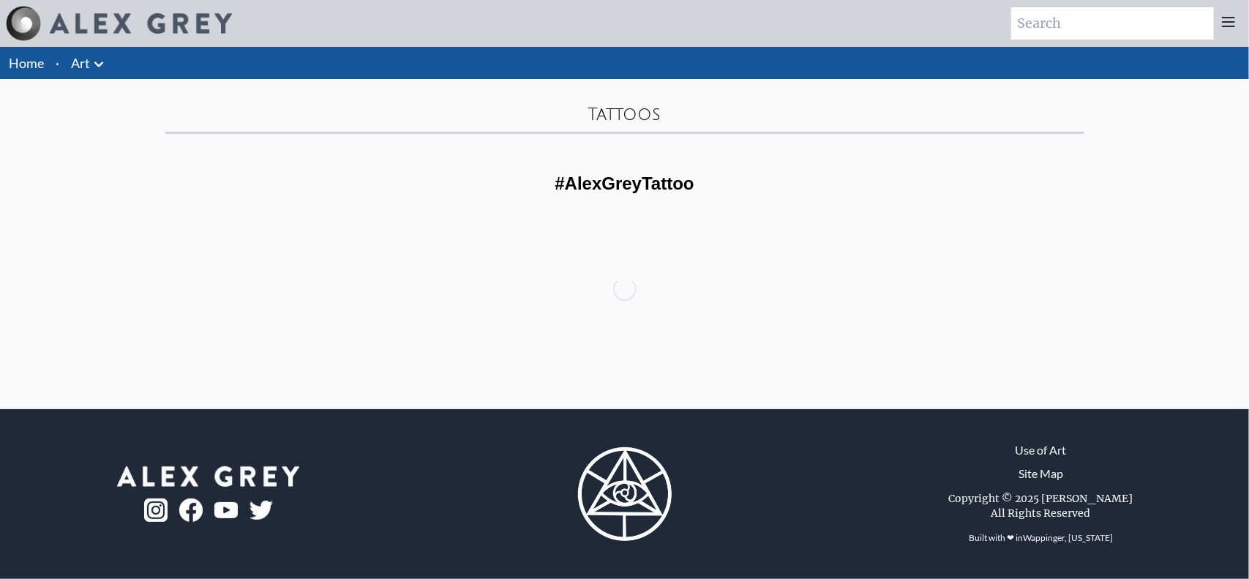
click at [91, 65] on icon at bounding box center [99, 65] width 18 height 18
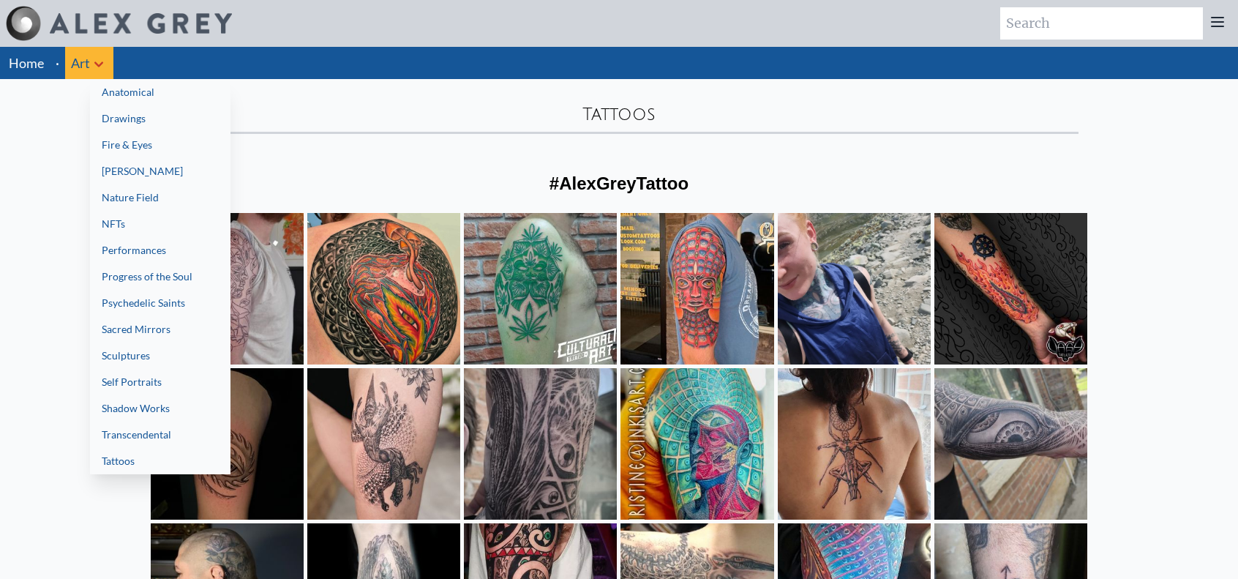
click at [307, 132] on div at bounding box center [619, 289] width 1238 height 579
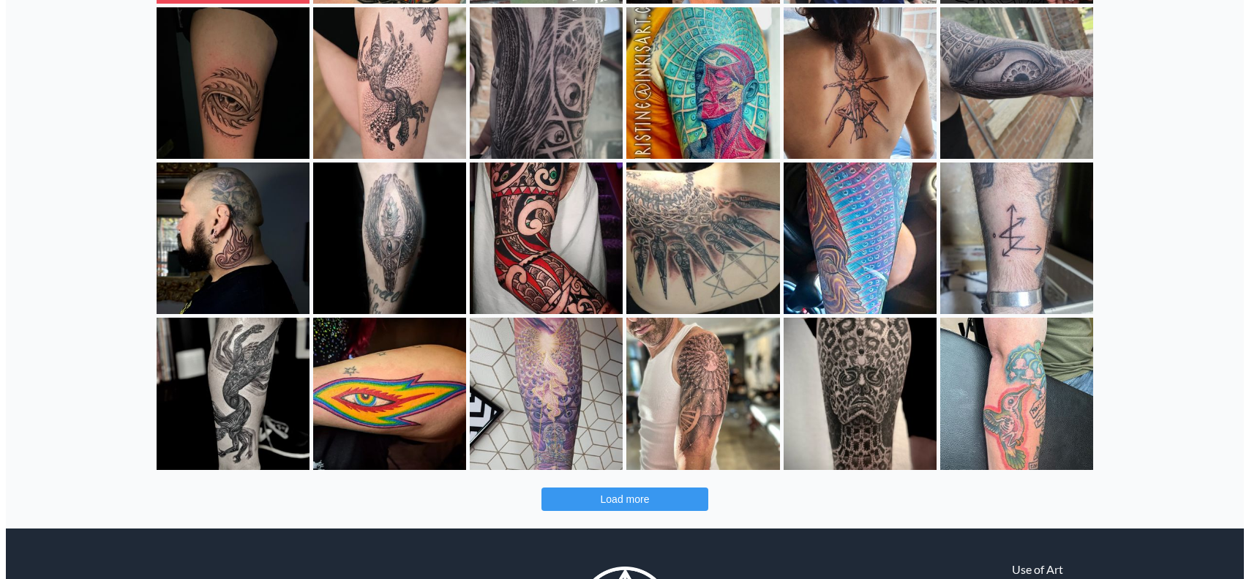
scroll to position [439, 0]
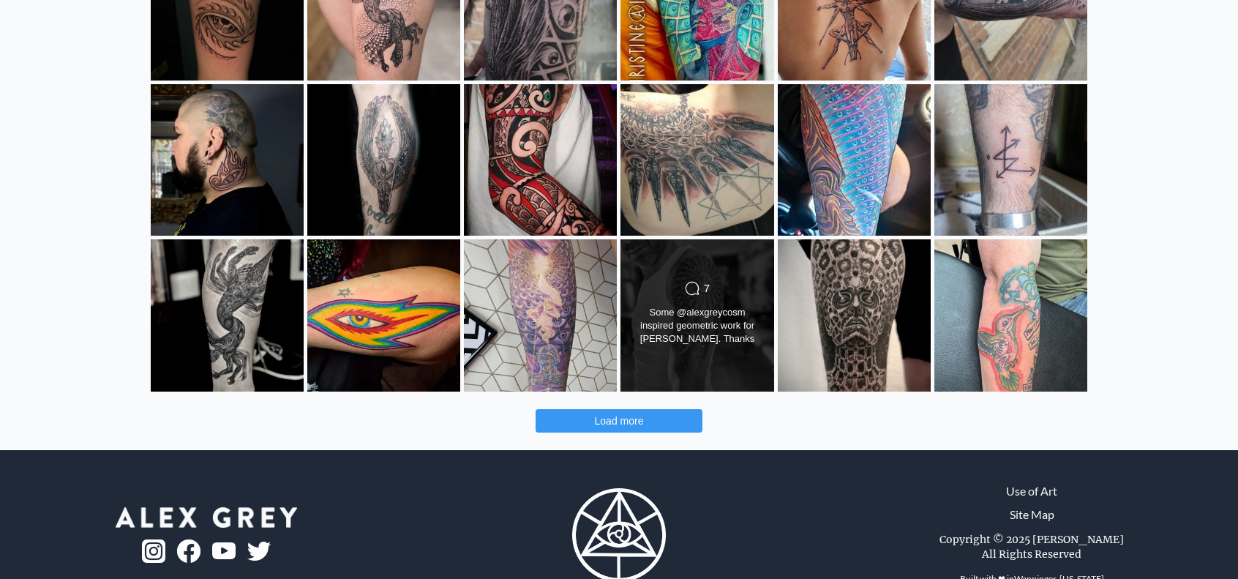
click at [726, 364] on div "Comments Count 7 Some @alexgreycosm inspired geometric work for [PERSON_NAME]. …" at bounding box center [697, 315] width 154 height 153
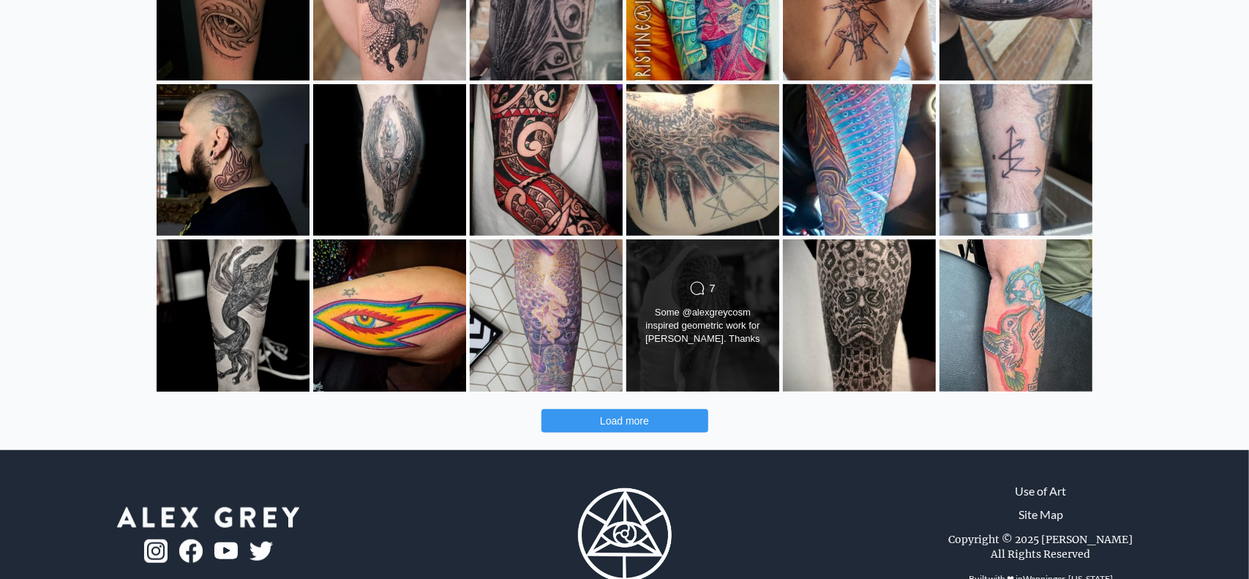
scroll to position [4845, 0]
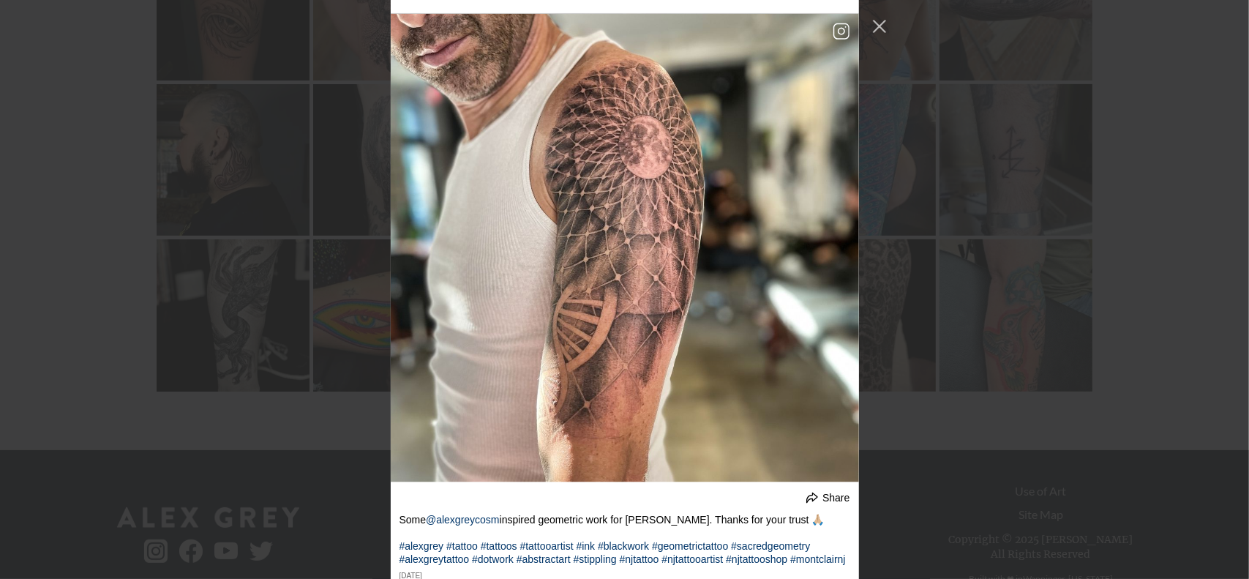
click at [110, 199] on div "undefined Share The start of something epic. I'm super excited to add the shadi…" at bounding box center [624, 289] width 1249 height 579
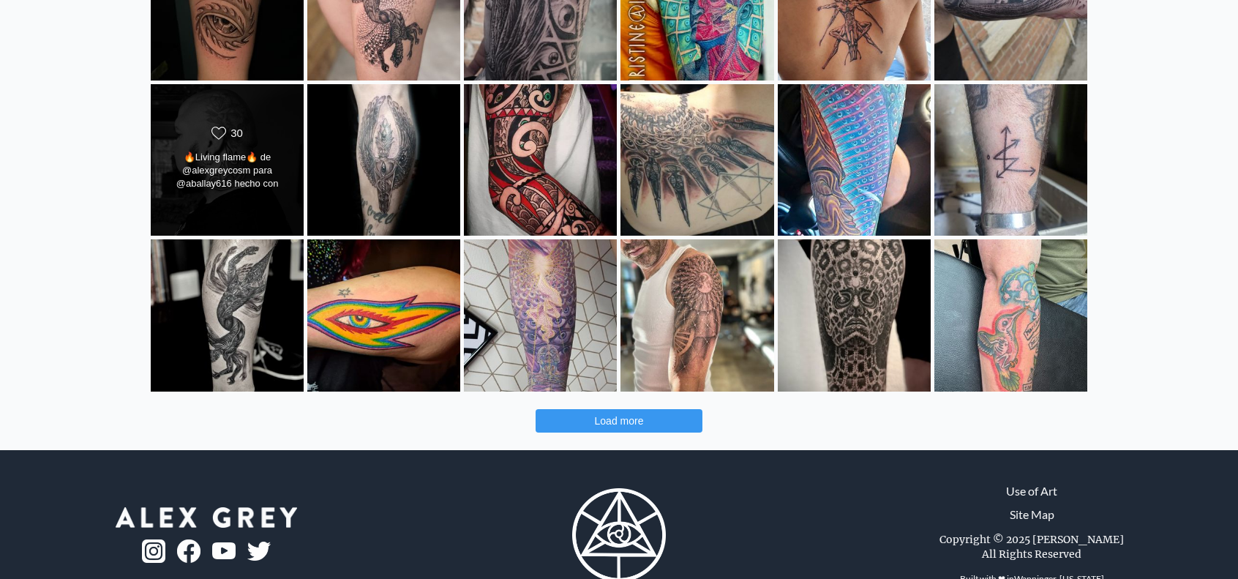
click at [210, 204] on div "Likes Count 30 🔥Living flame🔥 de @alexgreycosm para @aballay616 hecho con aguja…" at bounding box center [227, 159] width 154 height 153
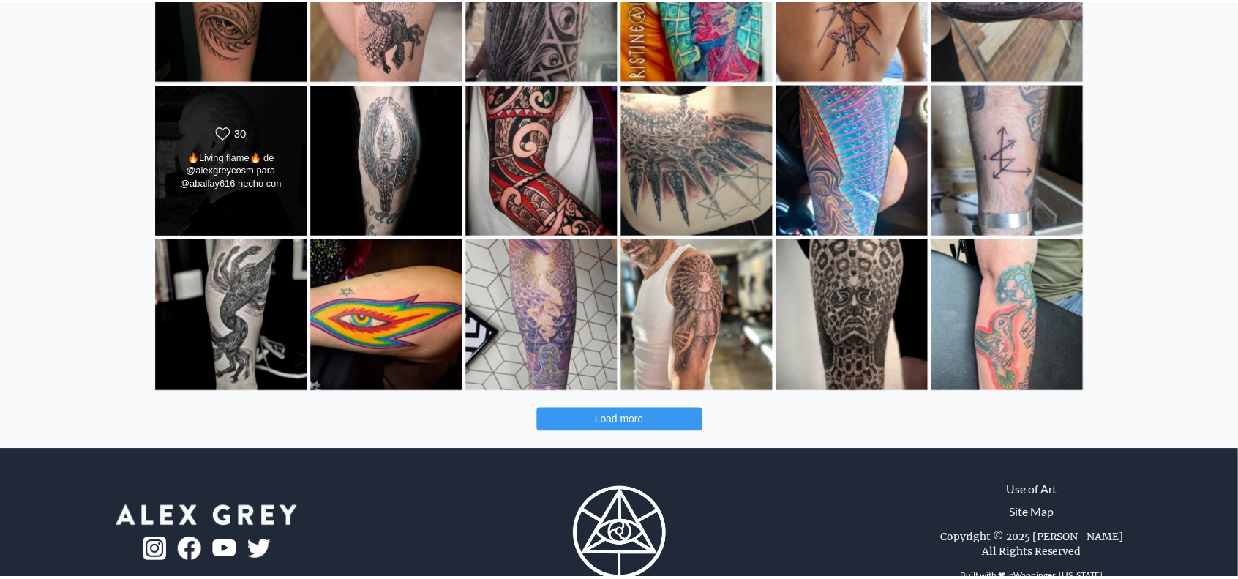
scroll to position [2731, 0]
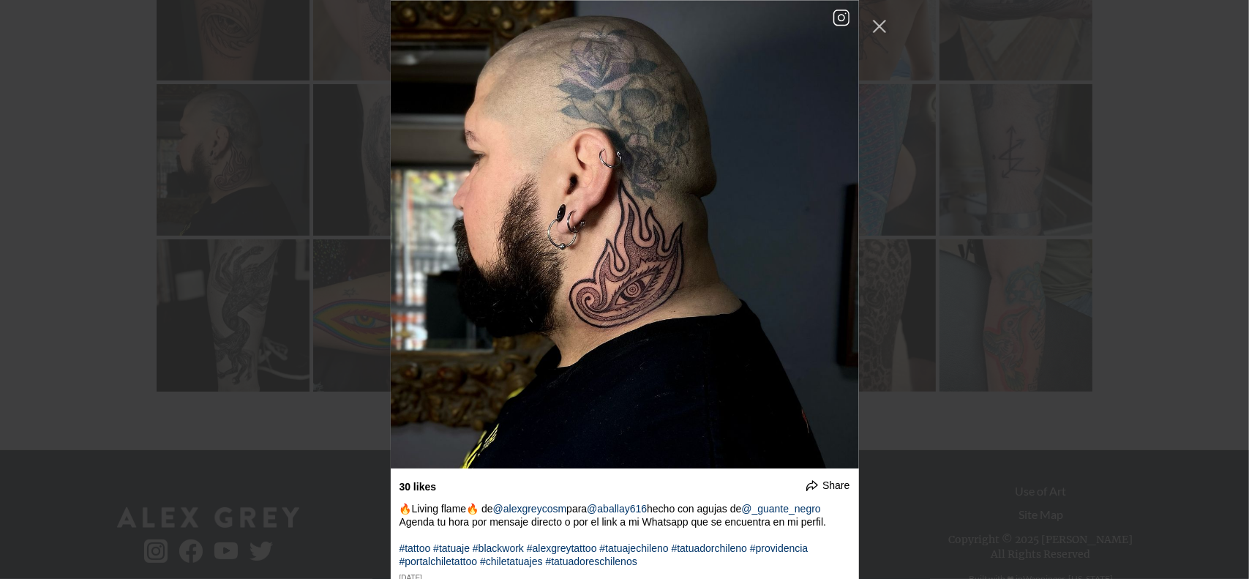
click at [102, 179] on div "undefined Share The start of something epic. I'm super excited to add the shadi…" at bounding box center [624, 289] width 1249 height 579
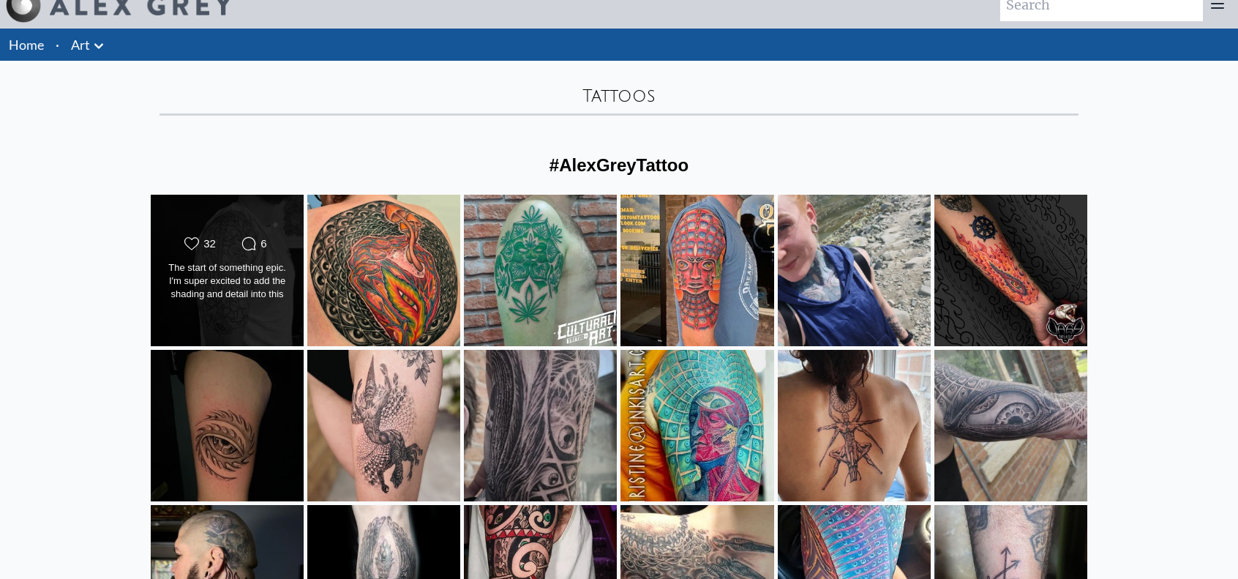
scroll to position [0, 0]
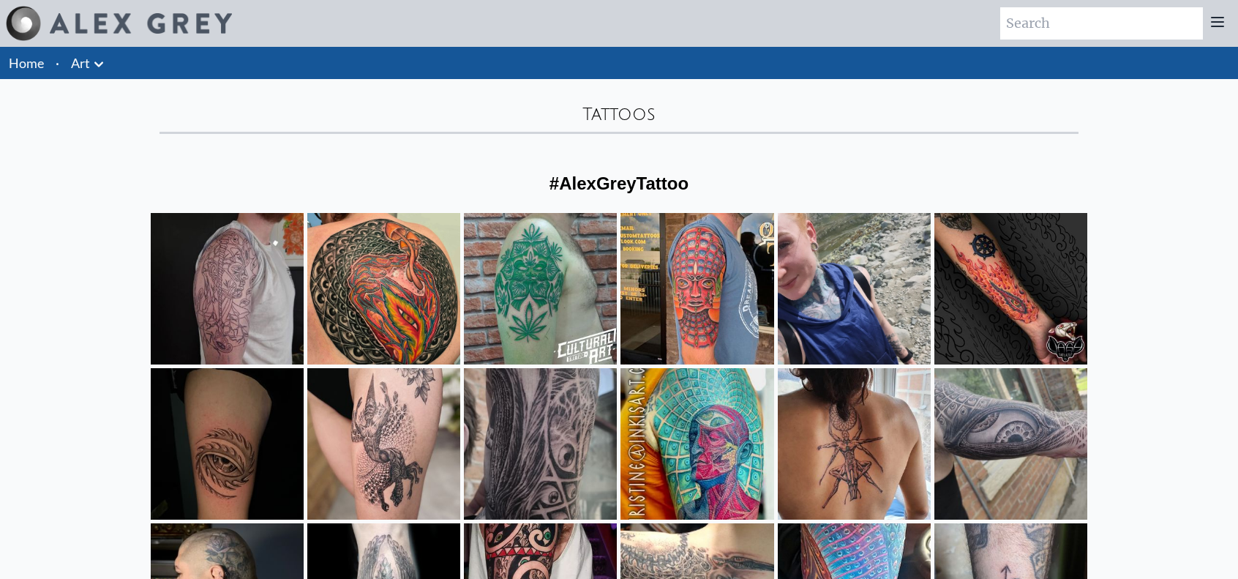
click at [83, 67] on link "Art" at bounding box center [80, 63] width 19 height 20
